Goal: Task Accomplishment & Management: Manage account settings

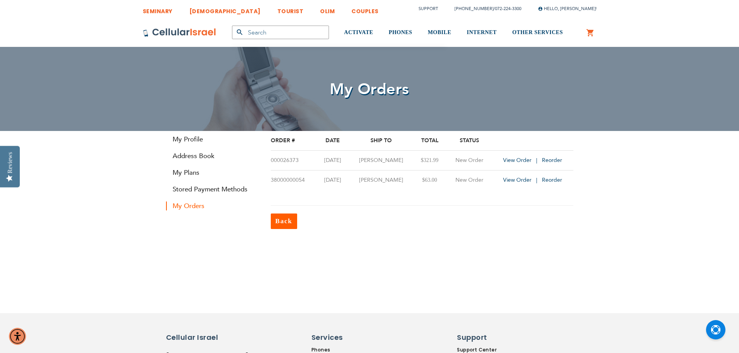
type input "[EMAIL_ADDRESS][PERSON_NAME][DOMAIN_NAME]"
click at [436, 204] on div "Order # Date Ship To Total Status 000026373 8/14/25 Konstantin Feldman $321.99 …" at bounding box center [422, 180] width 314 height 98
click at [187, 173] on link "My Plans" at bounding box center [212, 172] width 93 height 9
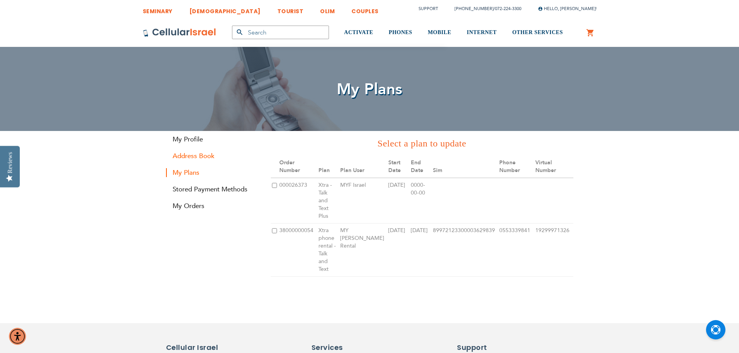
type input "[EMAIL_ADDRESS][PERSON_NAME][DOMAIN_NAME]"
click at [187, 160] on link "Address Book" at bounding box center [212, 156] width 93 height 9
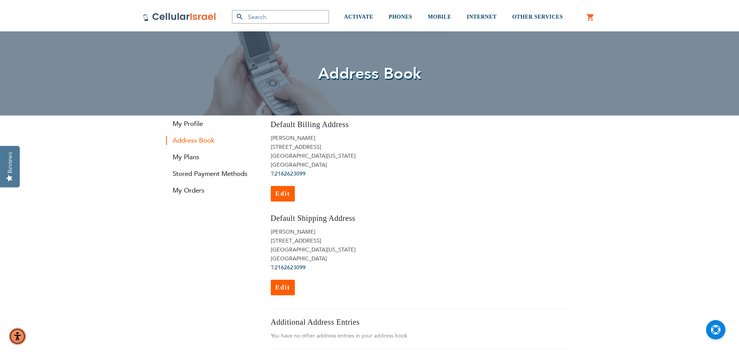
scroll to position [14, 0]
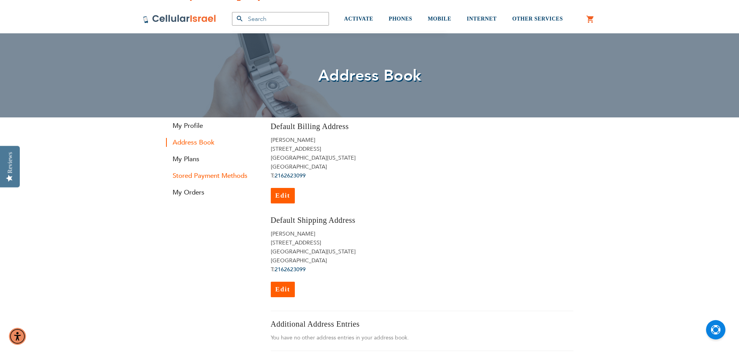
type input "[EMAIL_ADDRESS][PERSON_NAME][DOMAIN_NAME]"
click at [187, 177] on link "Stored Payment Methods" at bounding box center [212, 175] width 93 height 9
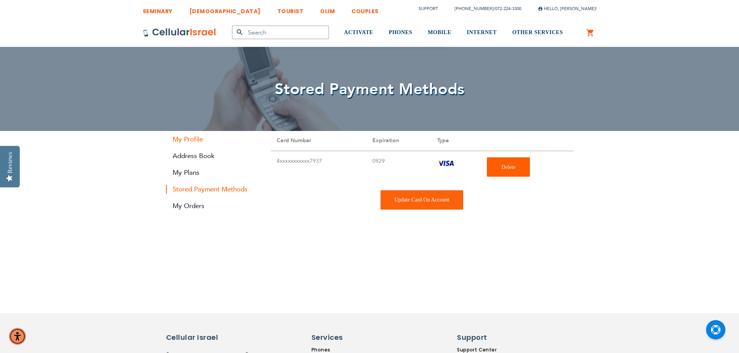
type input "[EMAIL_ADDRESS][PERSON_NAME][DOMAIN_NAME]"
click at [195, 138] on link "My Profile" at bounding box center [212, 139] width 93 height 9
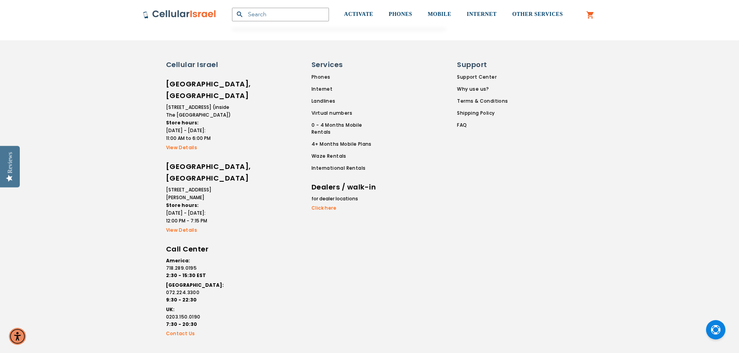
scroll to position [360, 0]
